Goal: Obtain resource: Obtain resource

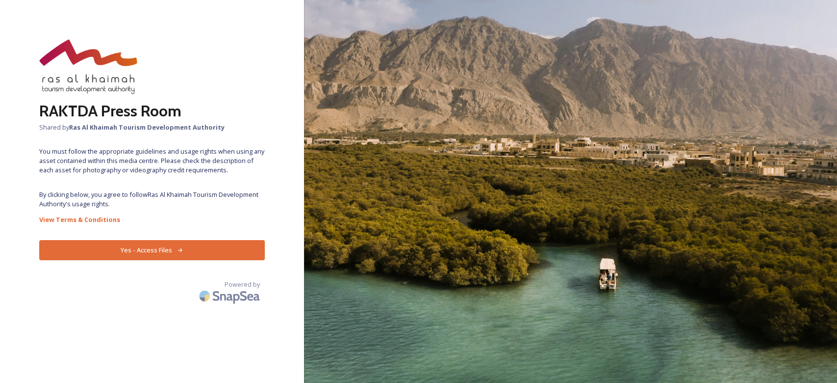
click at [243, 240] on button "Yes - Access Files" at bounding box center [152, 250] width 226 height 20
click at [133, 249] on button "Yes - Access Files" at bounding box center [152, 250] width 226 height 20
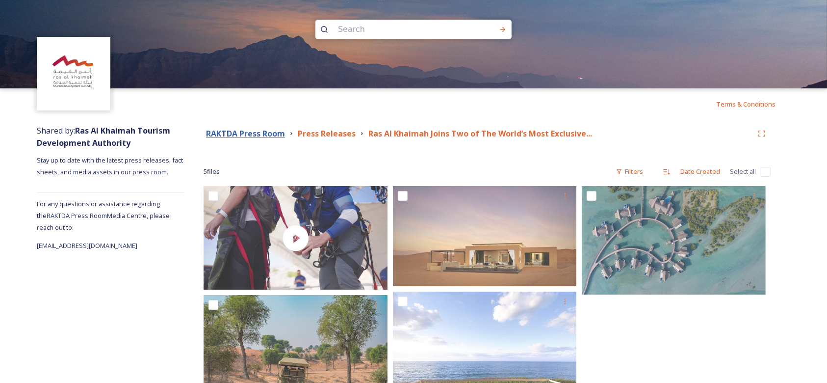
click at [277, 136] on strong "RAKTDA Press Room" at bounding box center [245, 133] width 79 height 11
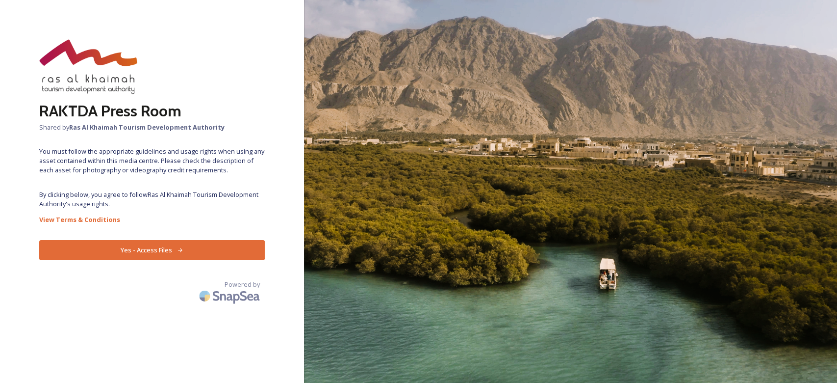
click at [167, 260] on div "RAKTDA Press Room Shared by Ras Al Khaimah Tourism Development Authority You mu…" at bounding box center [152, 191] width 304 height 304
click at [153, 250] on button "Yes - Access Files" at bounding box center [152, 250] width 226 height 20
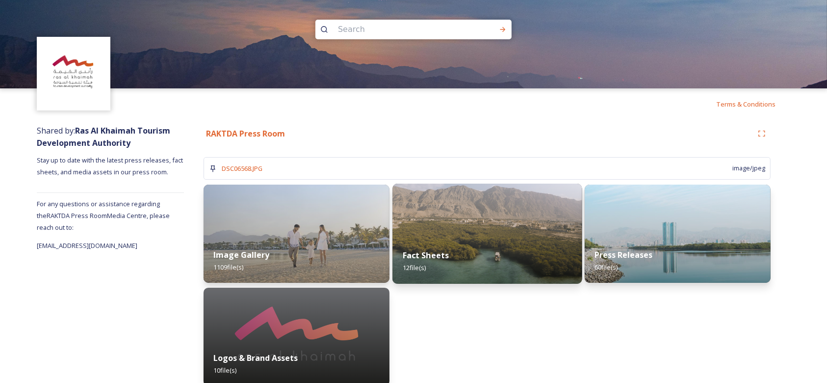
scroll to position [12, 0]
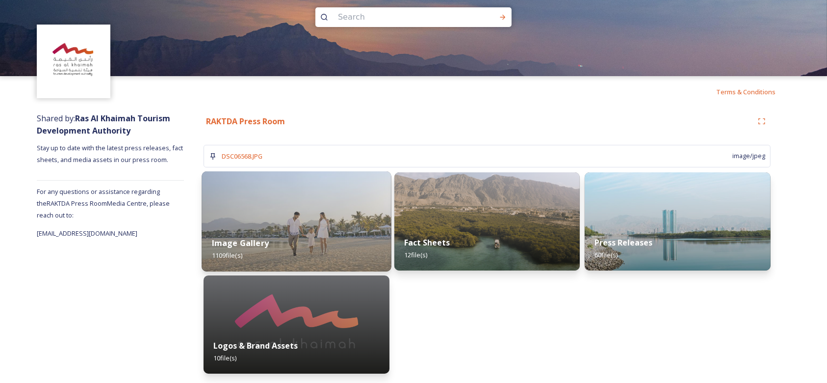
click at [320, 194] on img at bounding box center [296, 221] width 189 height 100
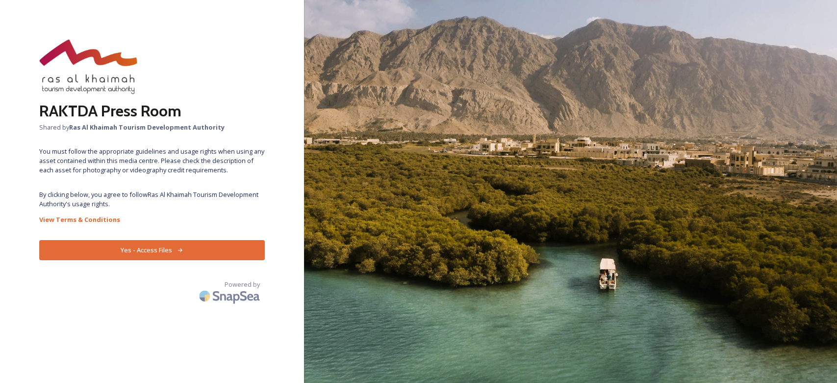
click at [185, 250] on button "Yes - Access Files" at bounding box center [152, 250] width 226 height 20
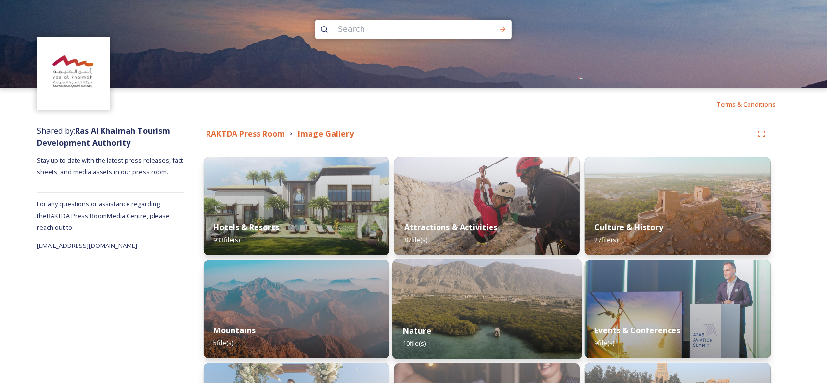
click at [483, 308] on img at bounding box center [486, 309] width 189 height 100
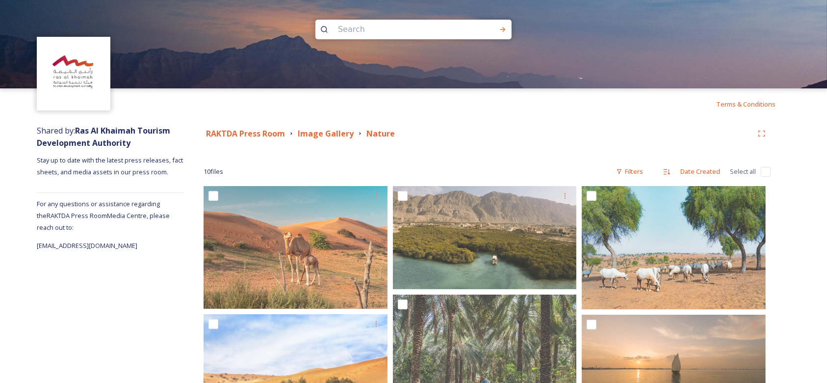
scroll to position [142, 0]
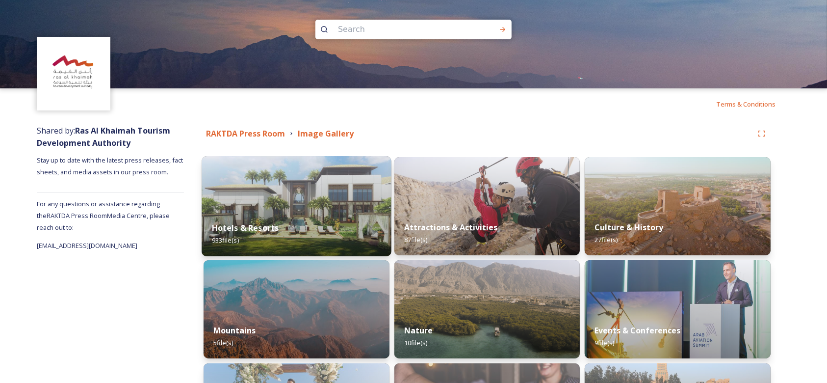
click at [345, 219] on div "Hotels & Resorts 933 file(s)" at bounding box center [296, 233] width 189 height 45
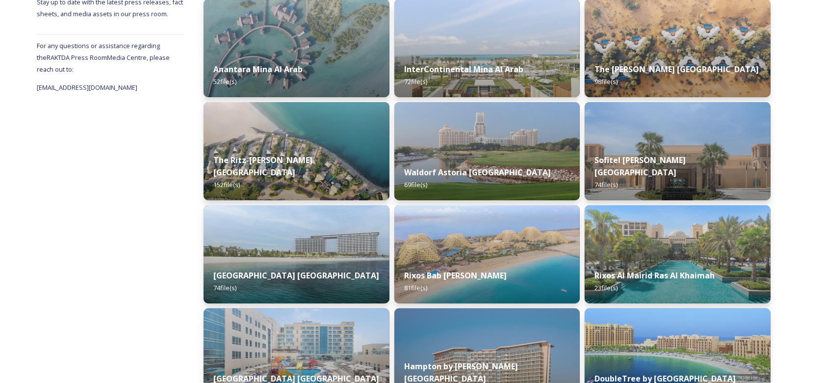
scroll to position [169, 0]
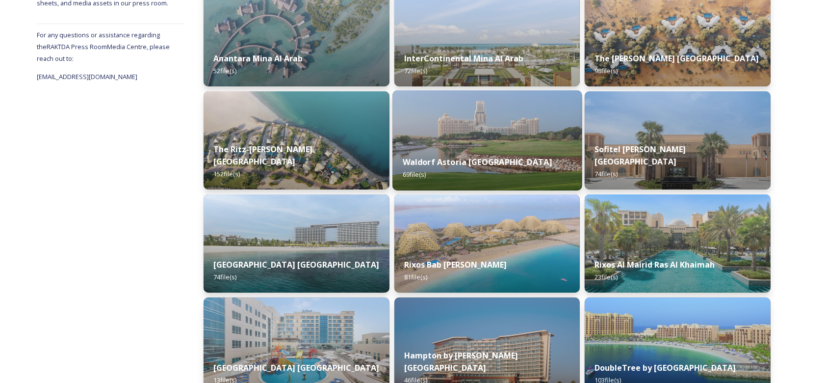
click at [542, 167] on div "Waldorf Astoria Ras Al Khaimah 69 file(s)" at bounding box center [486, 168] width 189 height 45
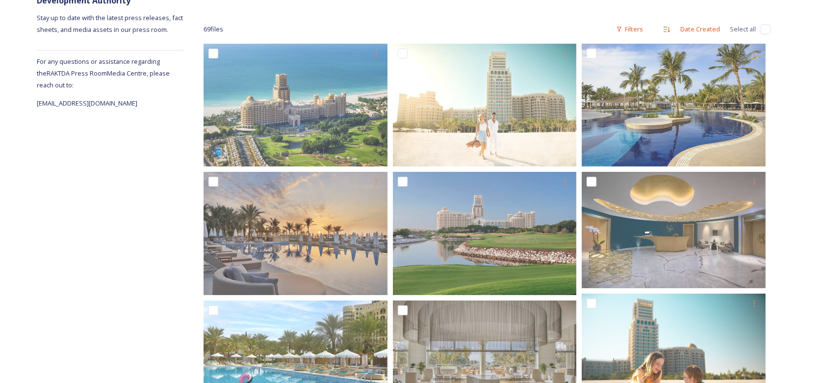
scroll to position [145, 0]
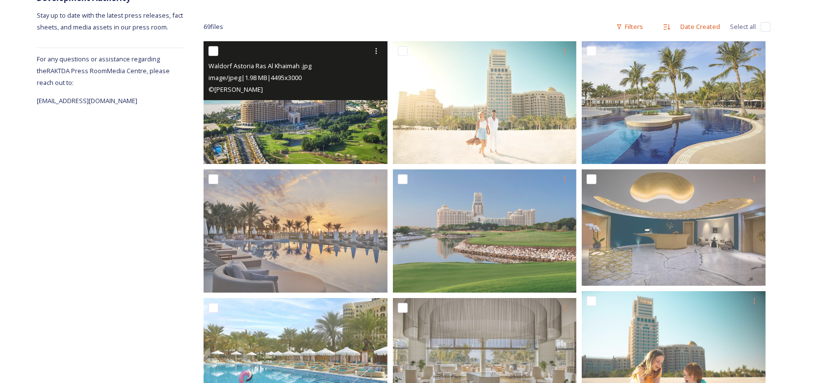
click at [319, 110] on img at bounding box center [296, 102] width 184 height 123
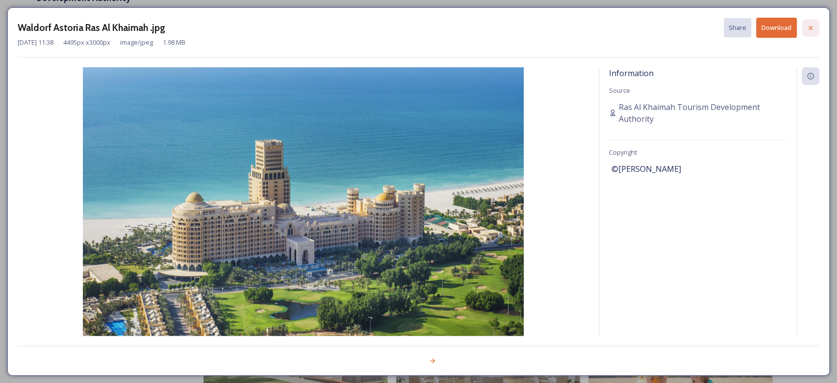
click at [812, 28] on icon at bounding box center [811, 28] width 8 height 8
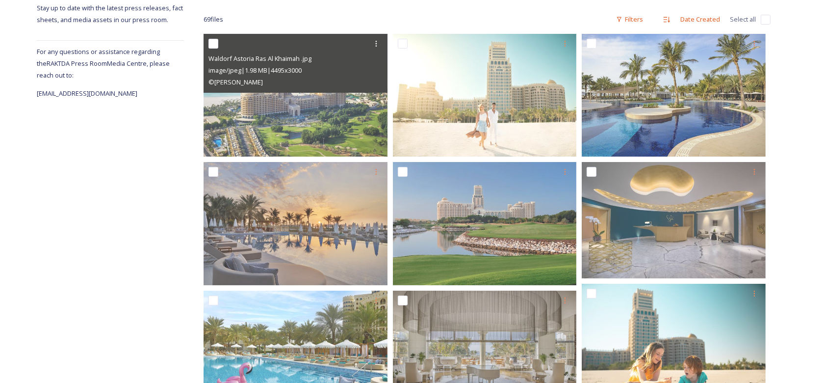
scroll to position [151, 0]
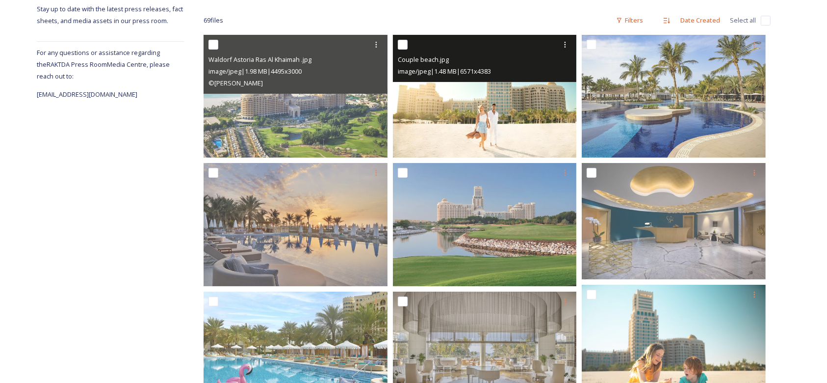
click at [498, 103] on img at bounding box center [485, 96] width 184 height 123
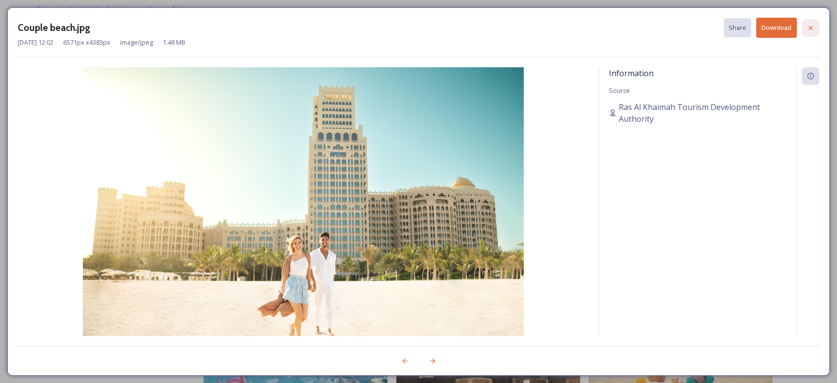
click at [814, 24] on icon at bounding box center [811, 28] width 8 height 8
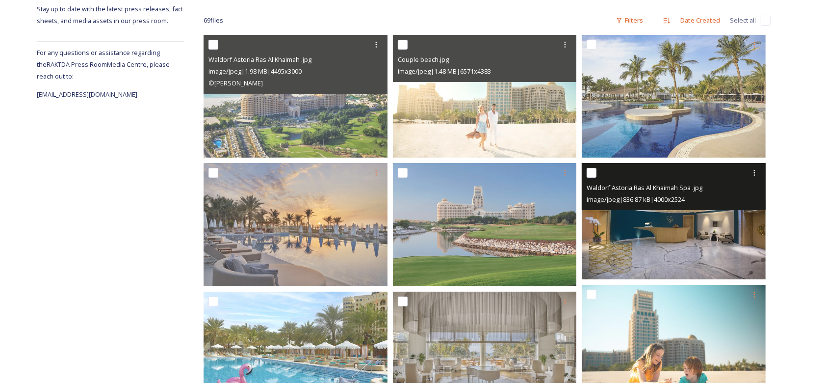
scroll to position [207, 0]
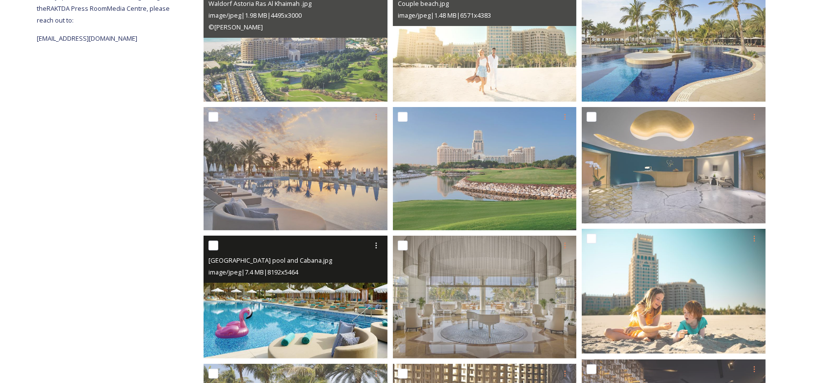
click at [317, 322] on img at bounding box center [296, 296] width 184 height 123
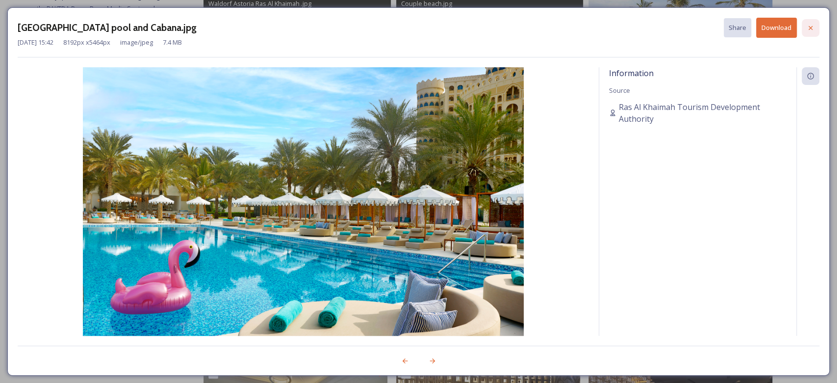
click at [811, 29] on icon at bounding box center [811, 28] width 8 height 8
